Goal: Information Seeking & Learning: Learn about a topic

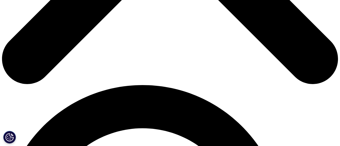
scroll to position [227, 0]
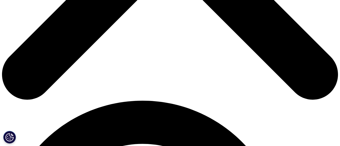
scroll to position [252, 0]
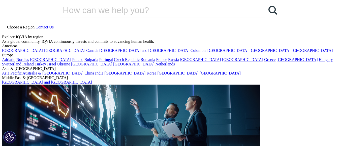
scroll to position [0, 0]
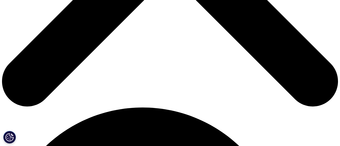
scroll to position [227, 0]
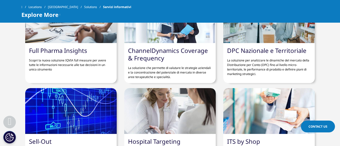
click at [66, 55] on link "Full Pharma Insights" at bounding box center [58, 50] width 58 height 8
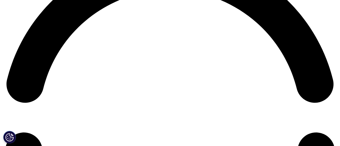
scroll to position [731, 0]
